Goal: Ask a question

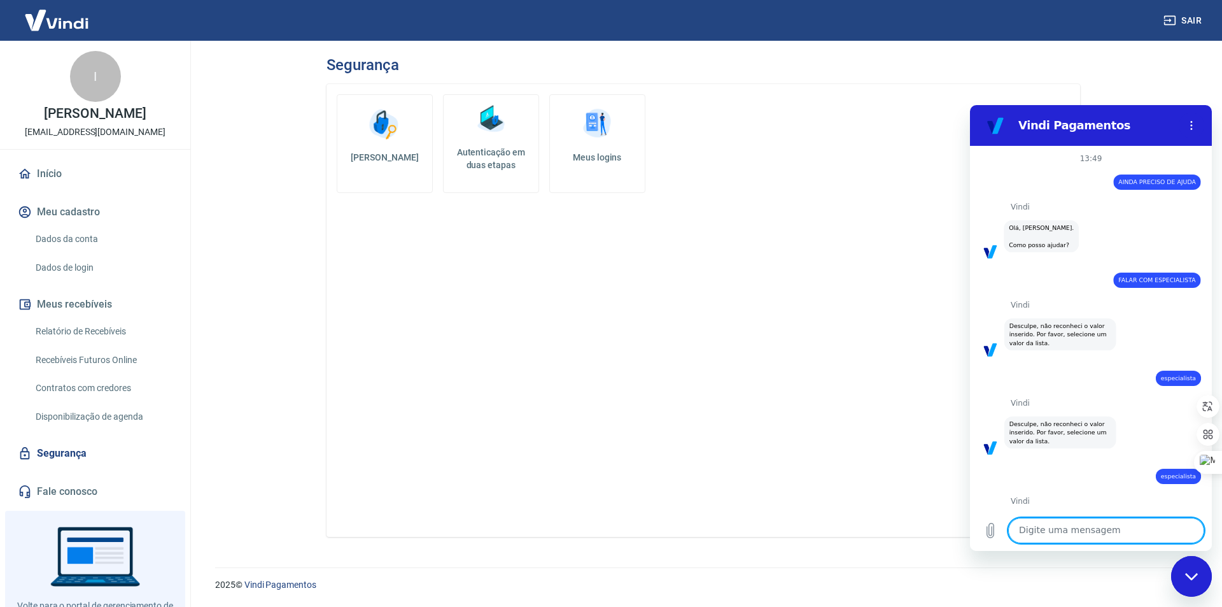
scroll to position [740, 0]
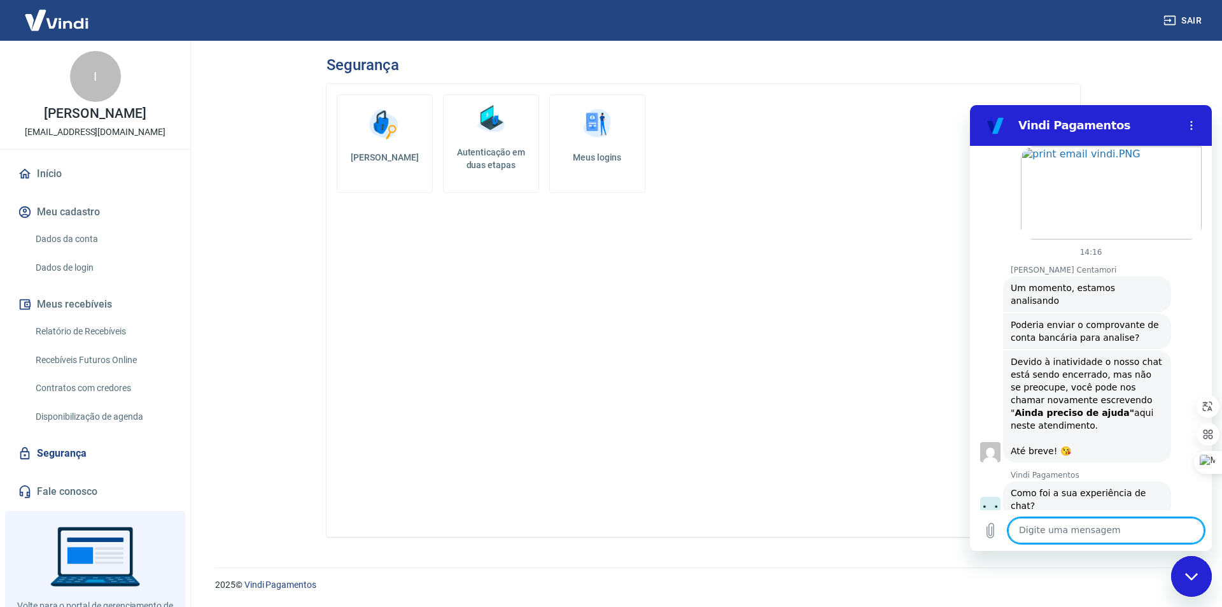
click at [1011, 313] on div "[PERSON_NAME] Centamori diz: Poderia enviar o comprovante de conta bancária par…" at bounding box center [1087, 331] width 168 height 36
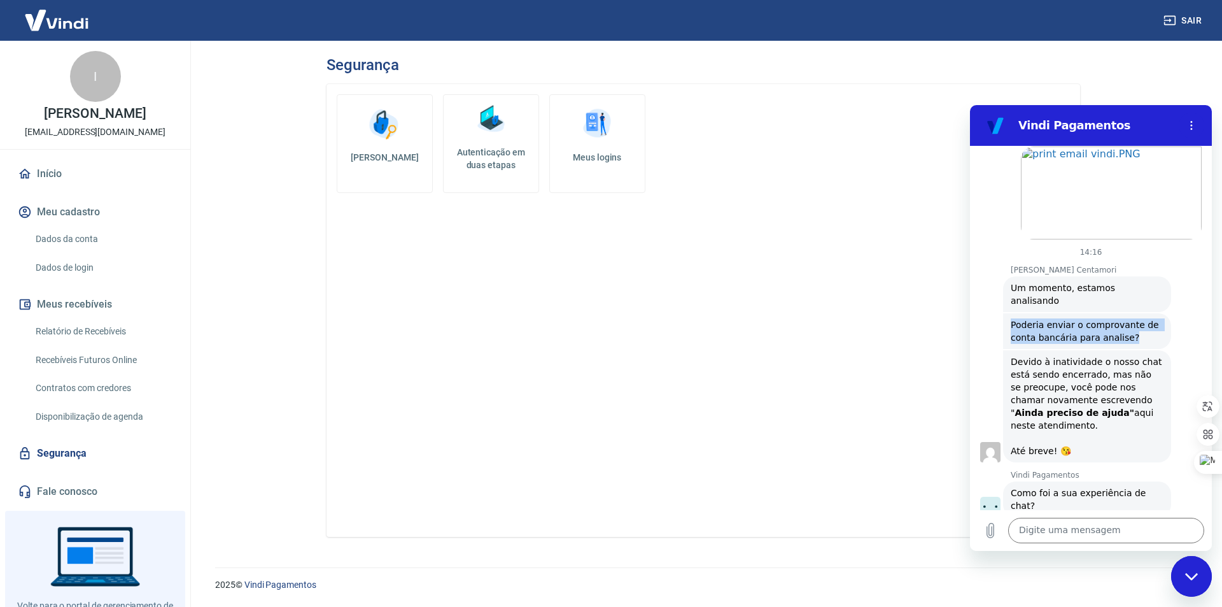
drag, startPoint x: 1011, startPoint y: 286, endPoint x: 1189, endPoint y: 296, distance: 177.9
click div "[PERSON_NAME] Centamori diz: Poderia enviar o comprovante de conta bancária par…"
copy span "Poderia enviar o comprovante de conta bancária para analise?"
click at [1119, 526] on textarea at bounding box center [1106, 530] width 196 height 25
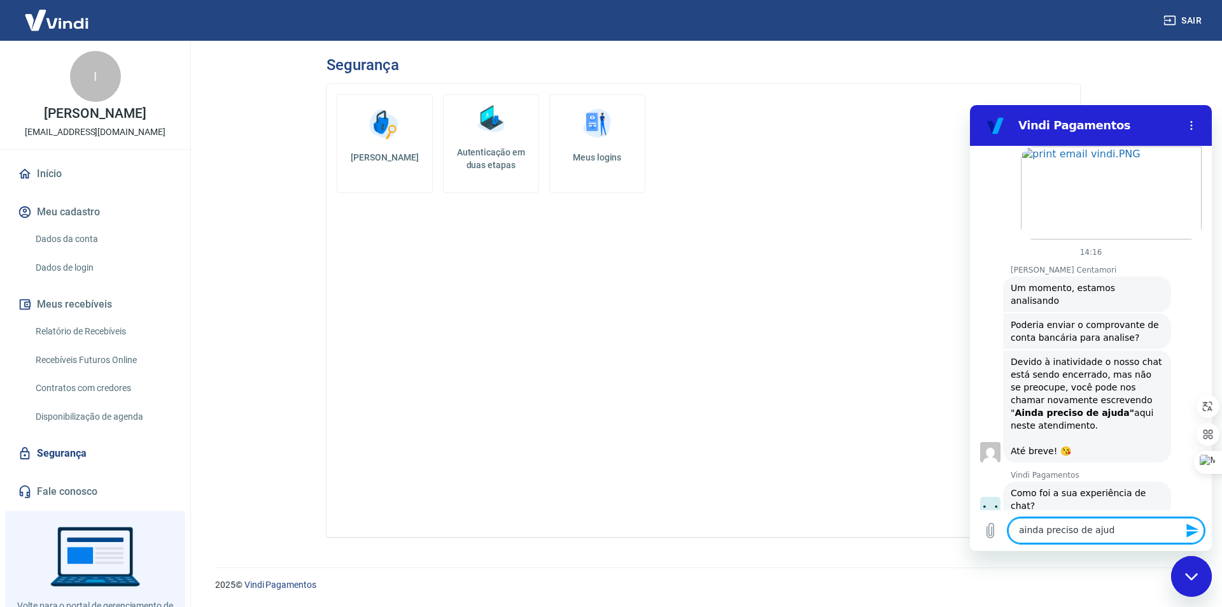
type textarea "ainda preciso de ajuda"
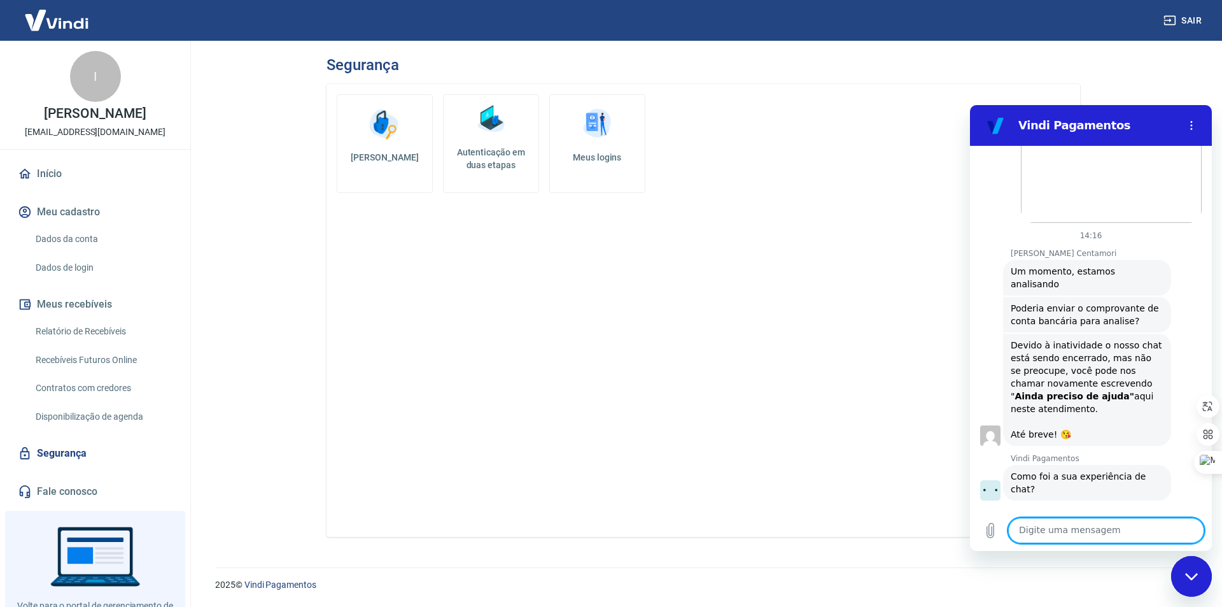
scroll to position [759, 0]
click at [1125, 529] on textarea at bounding box center [1106, 530] width 196 height 25
click at [696, 180] on div "Alterar senha Autenticação em duas etapas Meus logins" at bounding box center [704, 310] width 754 height 453
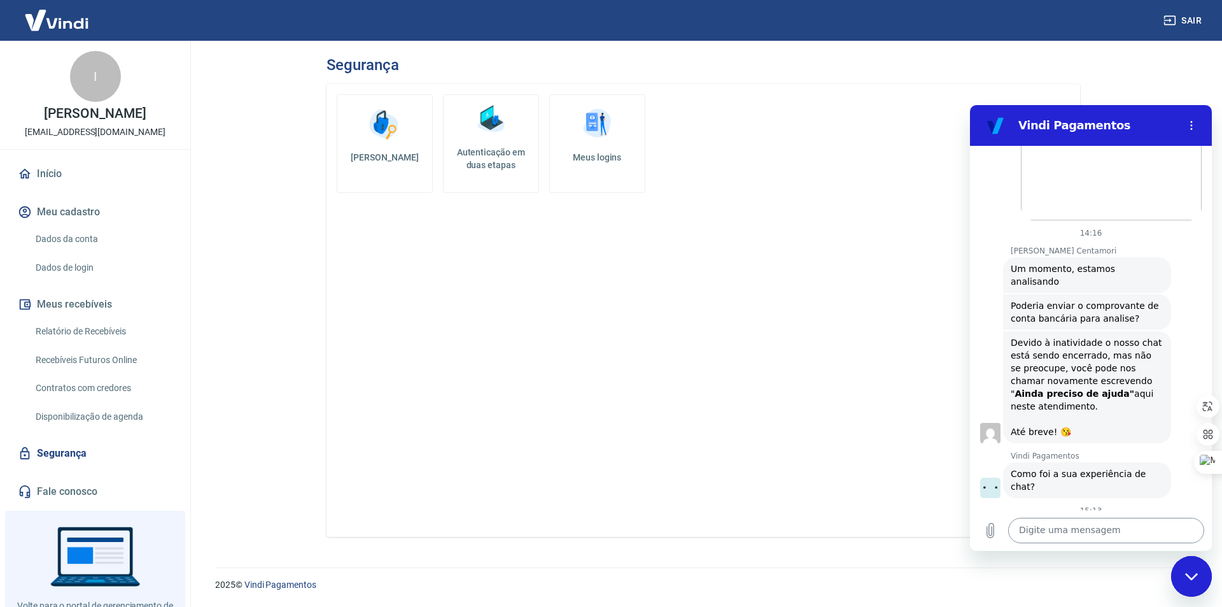
click at [1097, 521] on textarea at bounding box center [1106, 530] width 196 height 25
click at [672, 456] on div "Alterar senha Autenticação em duas etapas Meus logins" at bounding box center [704, 310] width 754 height 453
